Goal: Task Accomplishment & Management: Complete application form

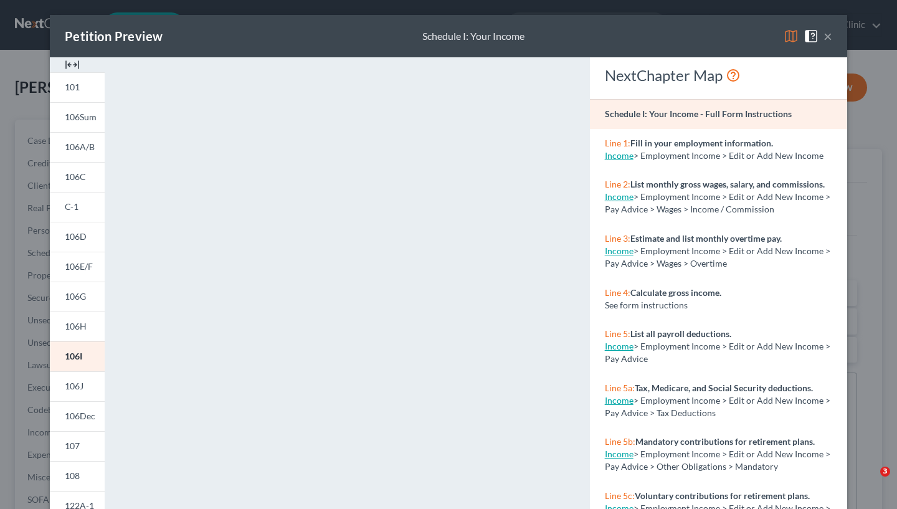
select select "11"
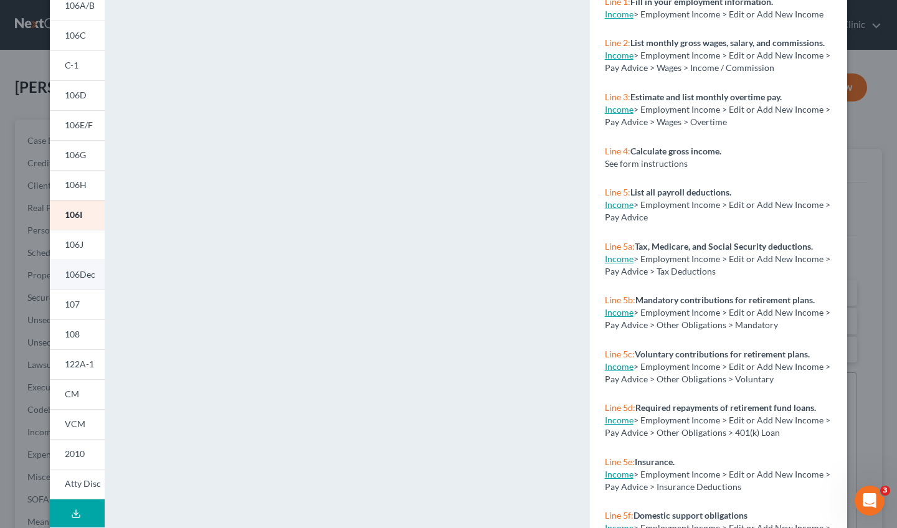
scroll to position [136, 0]
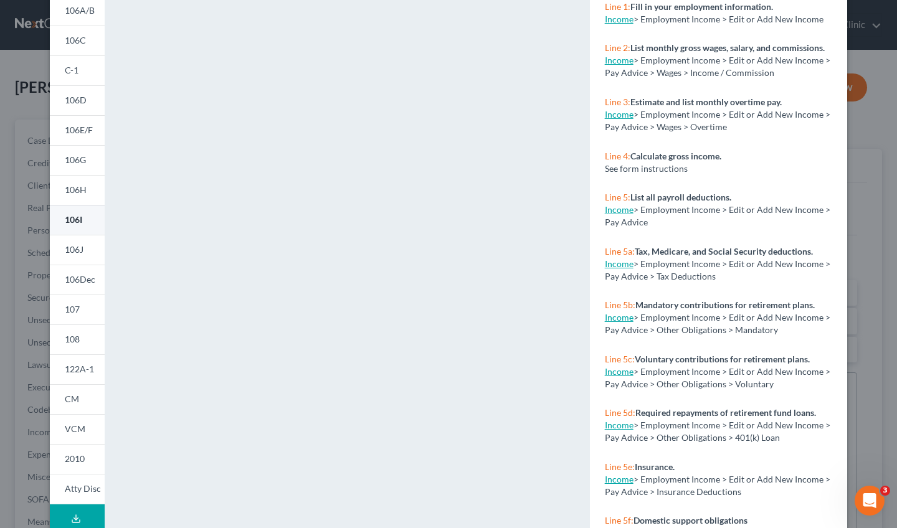
click at [80, 219] on span "106I" at bounding box center [73, 219] width 17 height 11
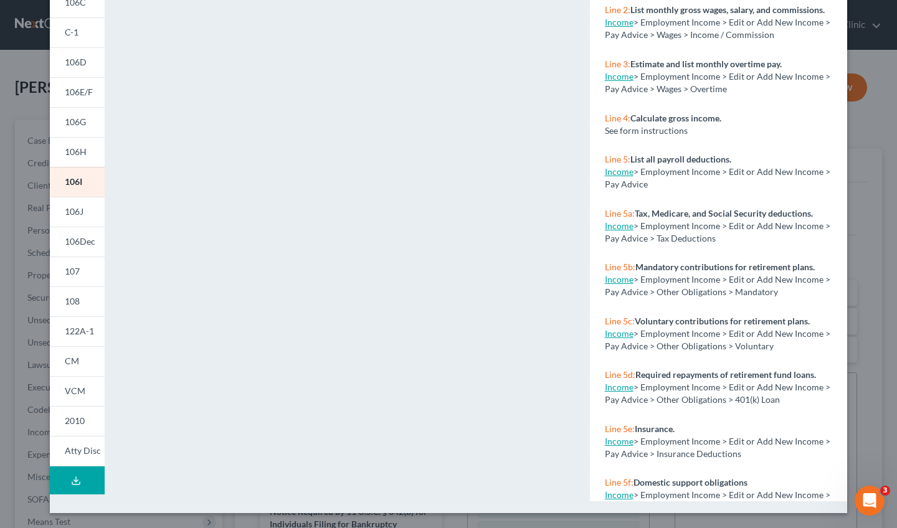
scroll to position [174, 0]
click at [865, 139] on div "Petition Preview Schedule I: Your Income × 101 106Sum 106A/B 106C C-1 106D 106E…" at bounding box center [448, 264] width 897 height 528
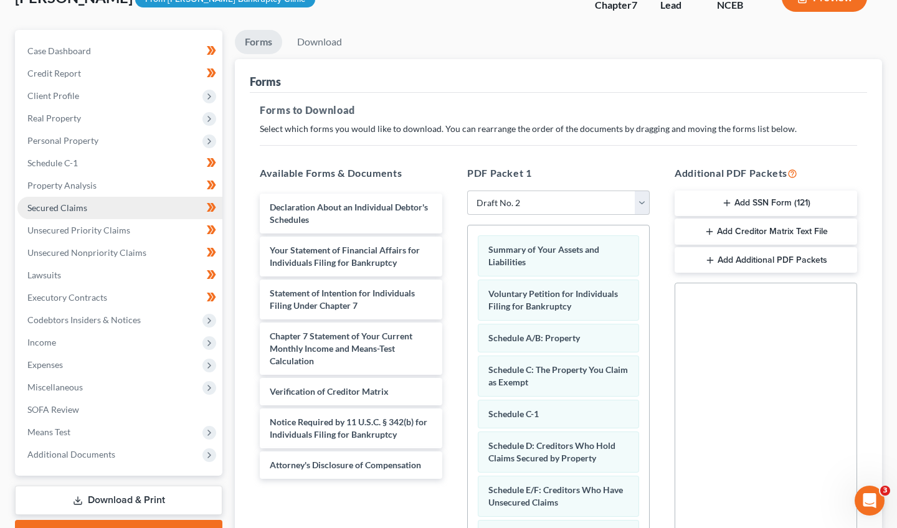
scroll to position [103, 0]
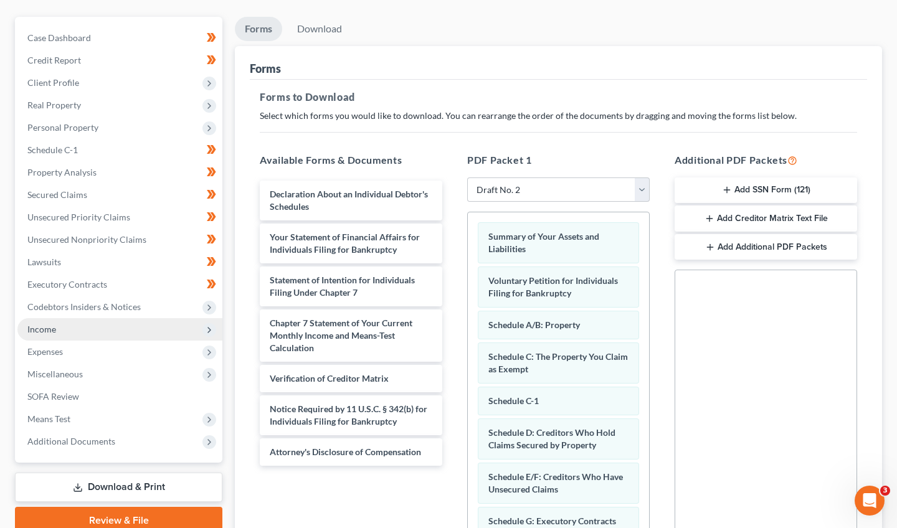
click at [108, 336] on span "Income" at bounding box center [119, 329] width 205 height 22
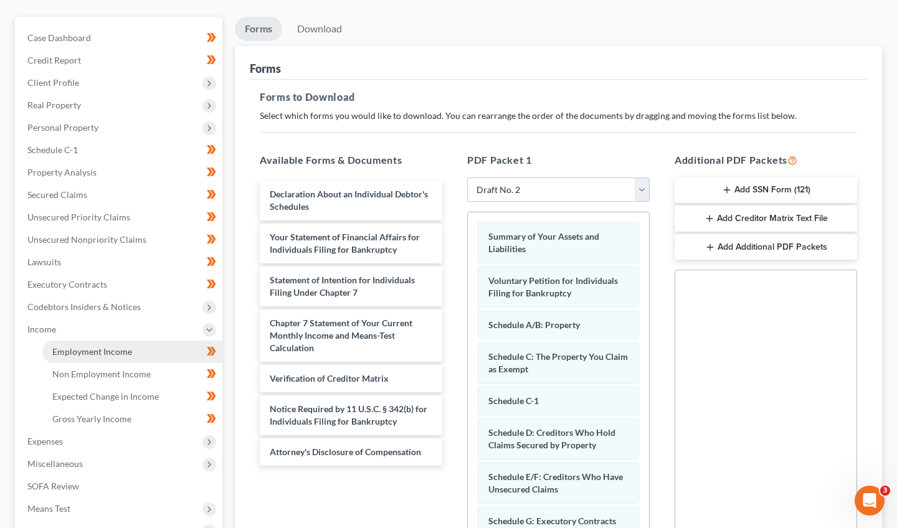
click at [145, 358] on link "Employment Income" at bounding box center [132, 352] width 180 height 22
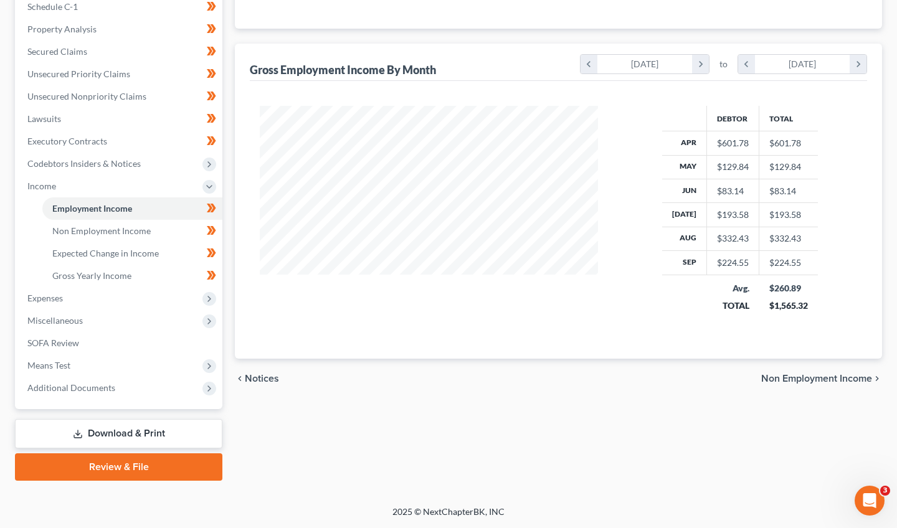
scroll to position [246, 0]
drag, startPoint x: 802, startPoint y: 298, endPoint x: 767, endPoint y: 290, distance: 35.8
click at [767, 290] on td "$260.89 $1,565.32" at bounding box center [788, 297] width 59 height 44
copy td "$260.89"
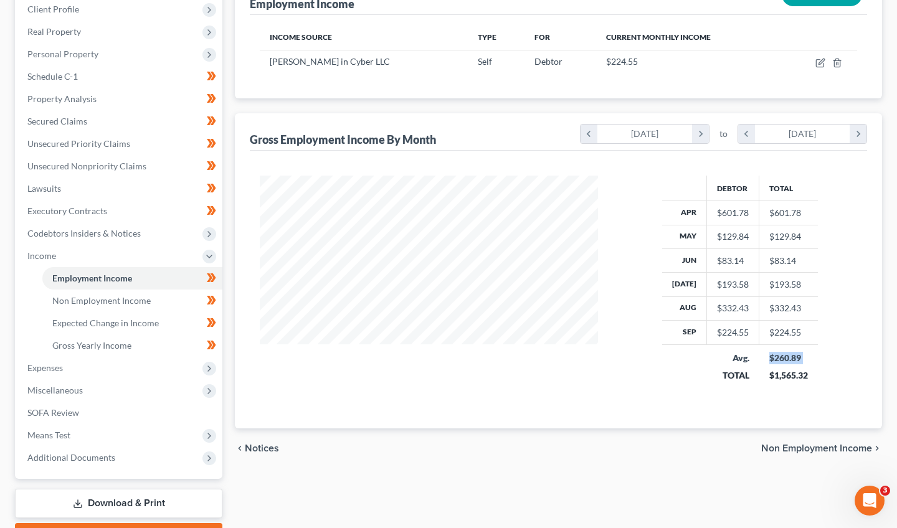
scroll to position [128, 0]
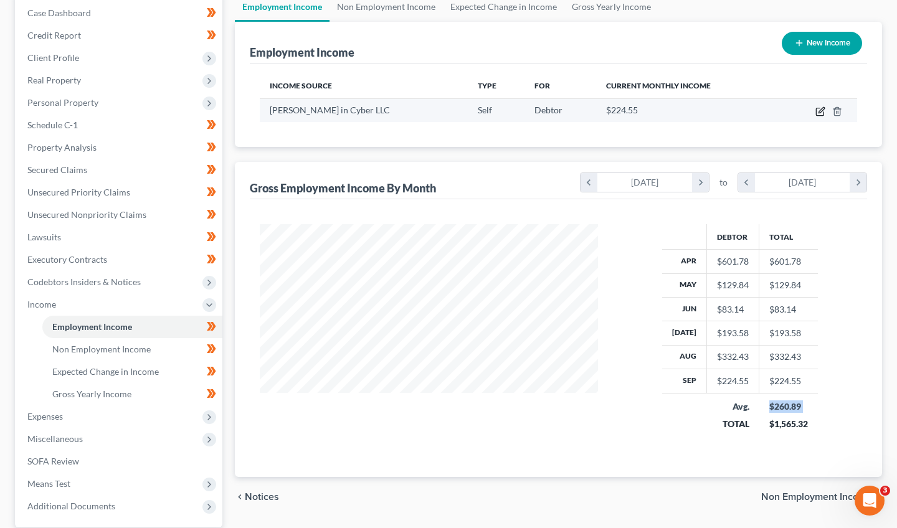
click at [817, 111] on icon "button" at bounding box center [819, 111] width 7 height 7
select select "1"
select select "28"
select select "0"
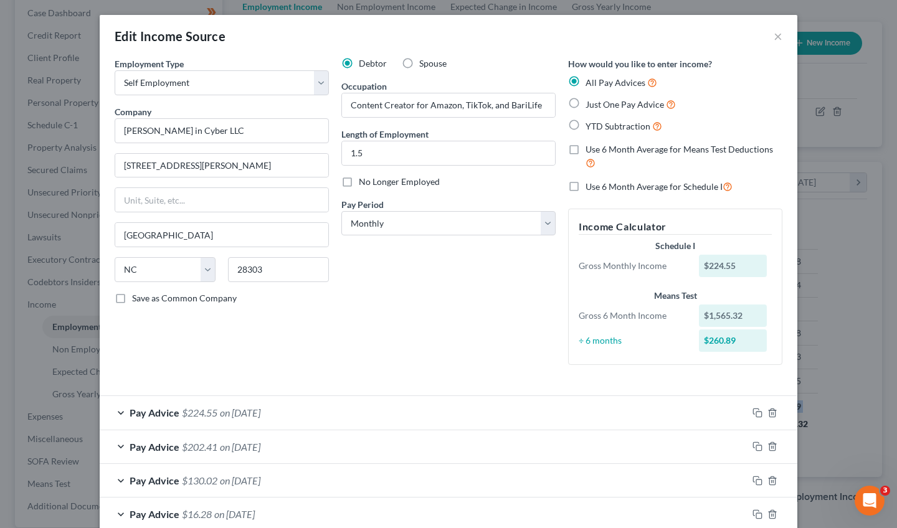
scroll to position [0, 0]
click at [780, 31] on button "×" at bounding box center [778, 36] width 9 height 15
